Goal: Information Seeking & Learning: Learn about a topic

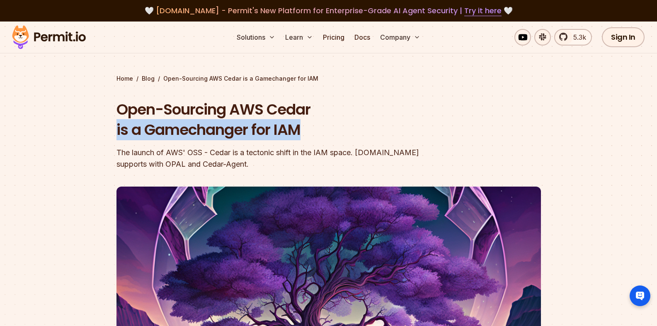
drag, startPoint x: 109, startPoint y: 131, endPoint x: 331, endPoint y: 129, distance: 221.6
type textarea "**********"
click at [331, 129] on section "Home / Blog / Open-Sourcing AWS Cedar is a Gamechanger for IAM Open-Sourcing AW…" at bounding box center [328, 256] width 657 height 468
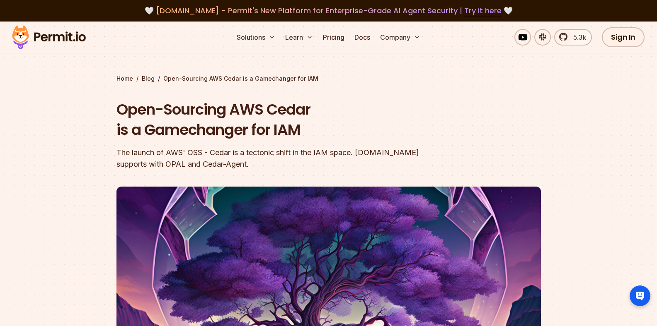
click at [237, 151] on div "The launch of AWS' OSS - Cedar is a tectonic shift in the IAM space. [DOMAIN_NA…" at bounding box center [275, 158] width 318 height 23
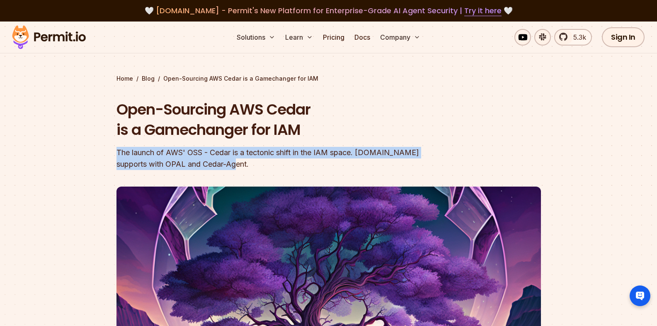
drag, startPoint x: 114, startPoint y: 155, endPoint x: 250, endPoint y: 162, distance: 136.0
click at [249, 162] on section "Home / Blog / Open-Sourcing AWS Cedar is a Gamechanger for IAM Open-Sourcing AW…" at bounding box center [328, 256] width 657 height 468
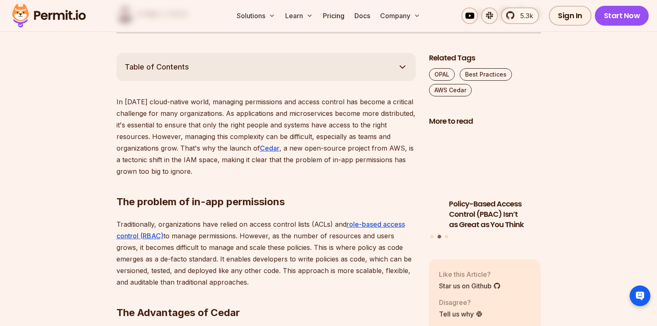
scroll to position [430, 0]
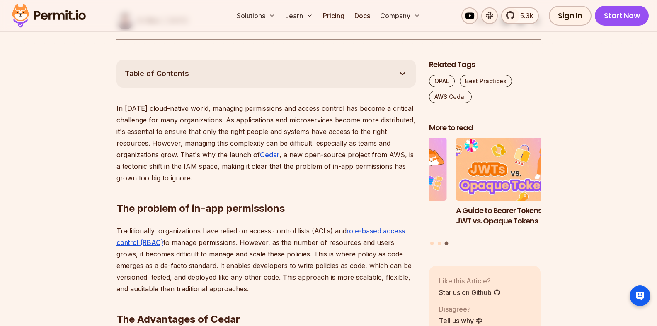
click at [176, 111] on p "In [DATE] cloud-native world, managing permissions and access control has becom…" at bounding box center [265, 143] width 299 height 81
click at [195, 109] on p "In [DATE] cloud-native world, managing permissions and access control has becom…" at bounding box center [265, 143] width 299 height 81
click at [230, 111] on p "In [DATE] cloud-native world, managing permissions and access control has becom…" at bounding box center [265, 143] width 299 height 81
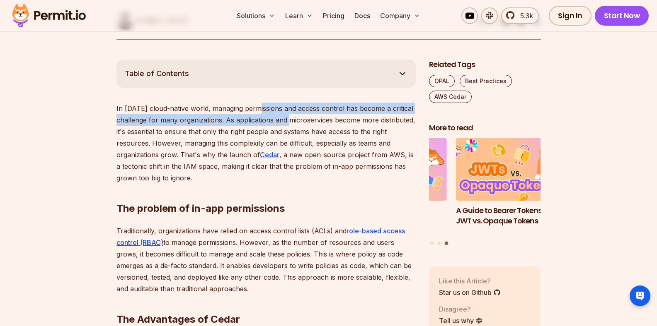
drag, startPoint x: 254, startPoint y: 112, endPoint x: 298, endPoint y: 114, distance: 44.4
click at [293, 114] on p "In [DATE] cloud-native world, managing permissions and access control has becom…" at bounding box center [265, 143] width 299 height 81
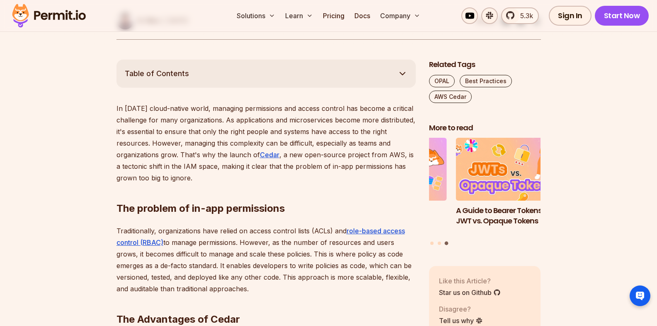
click at [357, 116] on p "In [DATE] cloud-native world, managing permissions and access control has becom…" at bounding box center [265, 143] width 299 height 81
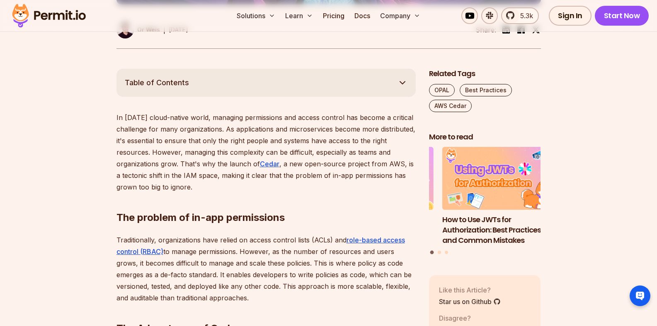
scroll to position [497, 0]
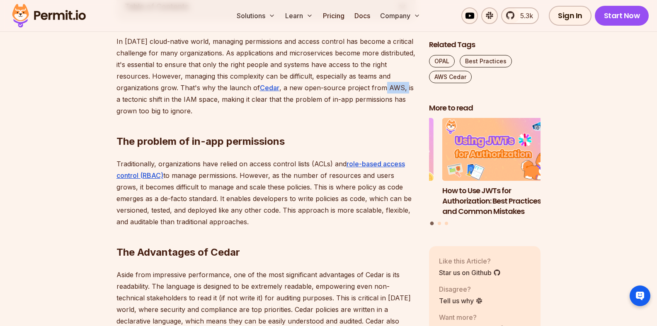
drag, startPoint x: 383, startPoint y: 86, endPoint x: 403, endPoint y: 87, distance: 19.9
click at [403, 87] on p "In [DATE] cloud-native world, managing permissions and access control has becom…" at bounding box center [265, 76] width 299 height 81
click at [224, 111] on h2 "The problem of in-app permissions" at bounding box center [265, 125] width 299 height 46
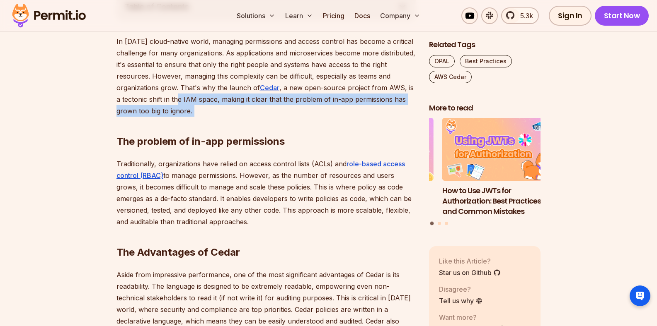
drag, startPoint x: 171, startPoint y: 100, endPoint x: 206, endPoint y: 116, distance: 37.8
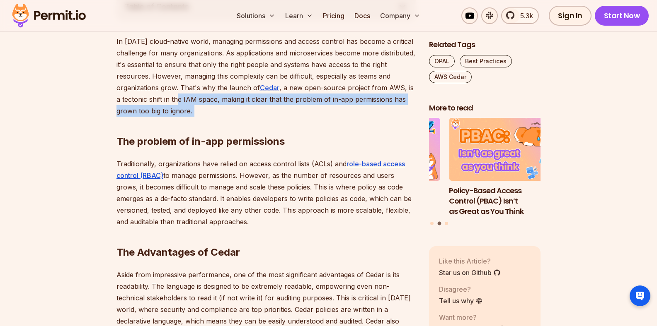
click at [200, 116] on h2 "The problem of in-app permissions" at bounding box center [265, 125] width 299 height 46
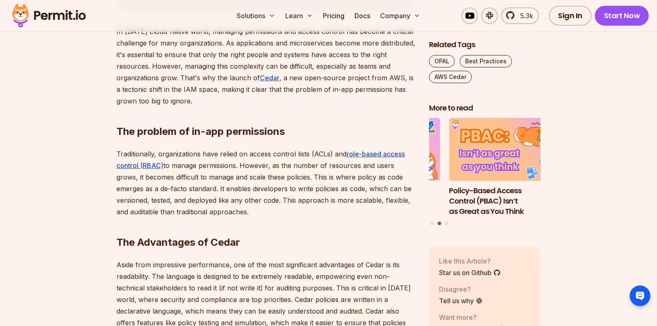
scroll to position [512, 0]
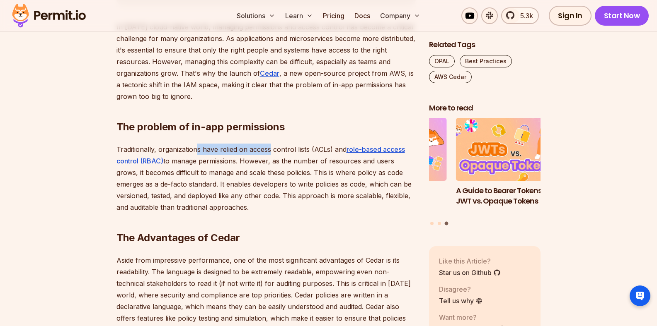
drag, startPoint x: 197, startPoint y: 152, endPoint x: 269, endPoint y: 150, distance: 72.1
click at [269, 150] on p "Traditionally, organizations have relied on access control lists (ACLs) and rol…" at bounding box center [265, 179] width 299 height 70
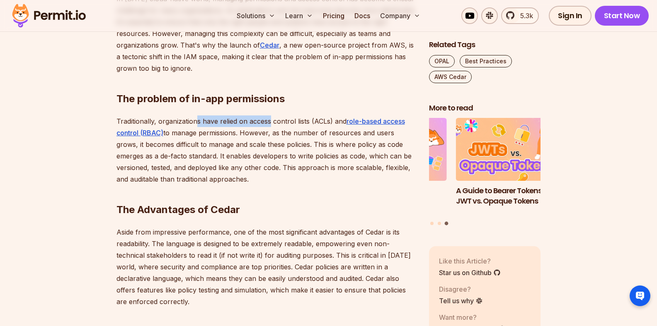
scroll to position [539, 0]
click at [271, 149] on p "Traditionally, organizations have relied on access control lists (ACLs) and rol…" at bounding box center [265, 151] width 299 height 70
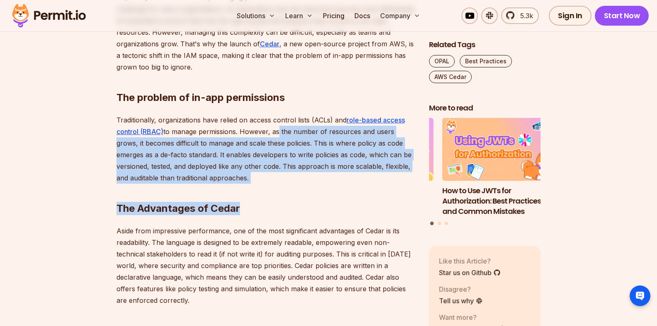
drag, startPoint x: 275, startPoint y: 130, endPoint x: 353, endPoint y: 207, distance: 109.8
click at [353, 206] on h2 "The Advantages of Cedar" at bounding box center [265, 192] width 299 height 46
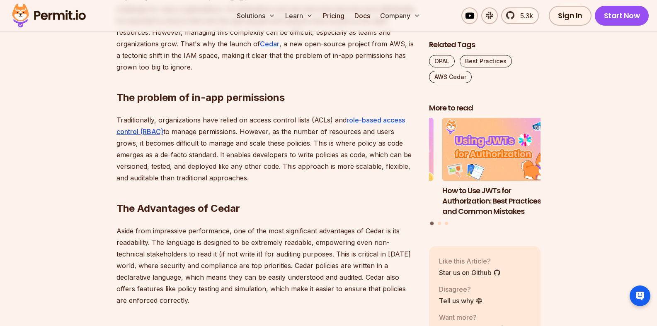
click at [270, 196] on h2 "The Advantages of Cedar" at bounding box center [265, 192] width 299 height 46
drag, startPoint x: 119, startPoint y: 210, endPoint x: 228, endPoint y: 224, distance: 110.2
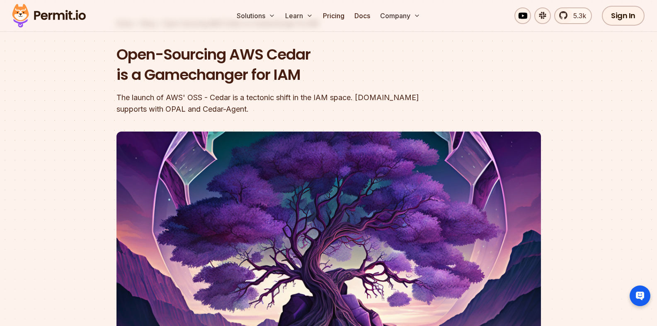
scroll to position [0, 0]
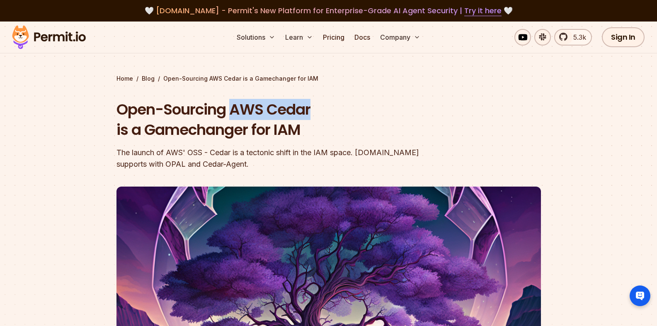
drag, startPoint x: 232, startPoint y: 111, endPoint x: 322, endPoint y: 113, distance: 89.9
click at [322, 113] on h1 "Open-Sourcing AWS Cedar is a Gamechanger for IAM" at bounding box center [275, 119] width 318 height 41
copy h1 "AWS Cedar"
